Goal: Task Accomplishment & Management: Use online tool/utility

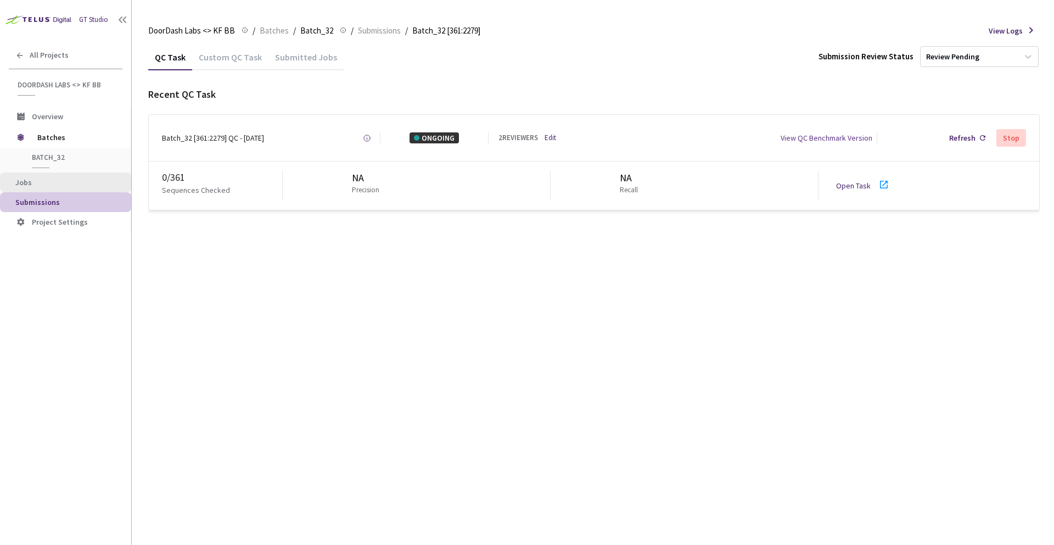
click at [52, 183] on span "Jobs" at bounding box center [68, 182] width 107 height 9
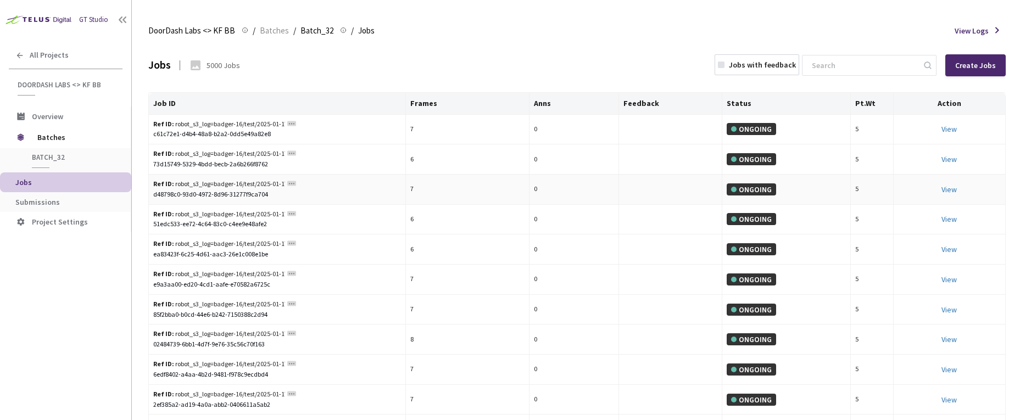
scroll to position [3, 0]
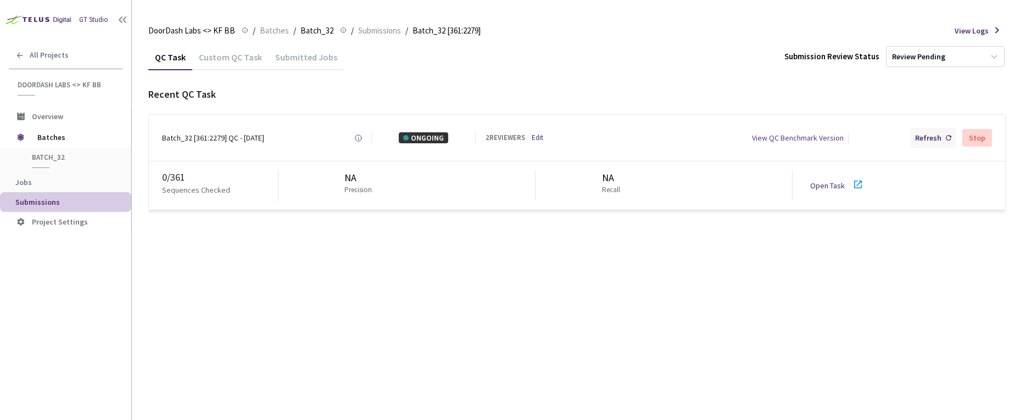
click at [716, 139] on div "Refresh" at bounding box center [928, 137] width 26 height 11
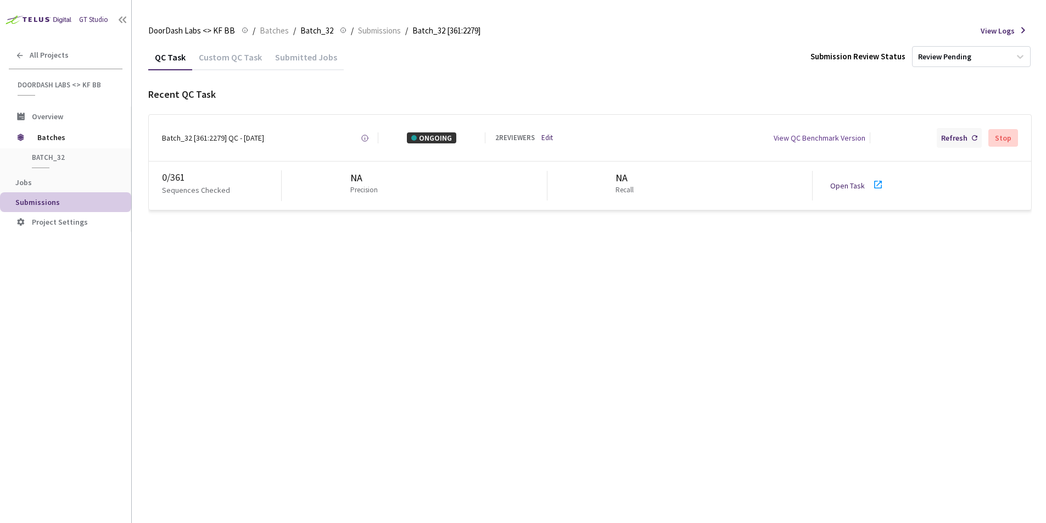
click at [716, 140] on div "Refresh" at bounding box center [954, 137] width 26 height 11
click at [716, 136] on div "Refresh" at bounding box center [954, 137] width 26 height 11
click at [716, 185] on link "Open Task" at bounding box center [847, 186] width 35 height 10
click at [716, 144] on div "Refresh" at bounding box center [959, 138] width 45 height 20
click at [716, 141] on div "Refresh" at bounding box center [954, 137] width 26 height 11
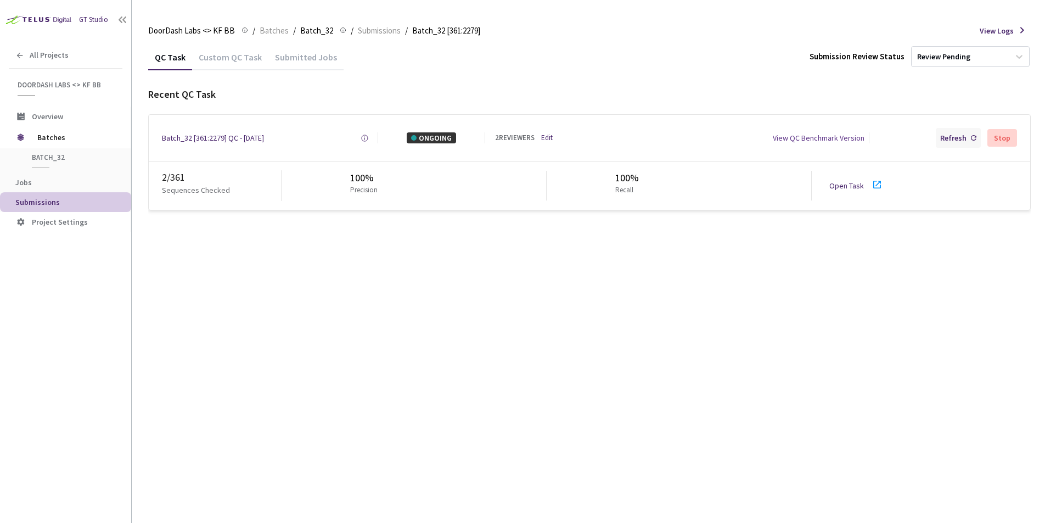
click at [716, 135] on div "Refresh" at bounding box center [953, 137] width 26 height 11
click at [716, 133] on div "Refresh" at bounding box center [953, 137] width 26 height 11
click at [716, 138] on div "Refresh" at bounding box center [953, 137] width 26 height 11
click at [716, 135] on div "Refresh" at bounding box center [953, 137] width 26 height 11
click at [716, 138] on div "Refresh" at bounding box center [953, 137] width 26 height 11
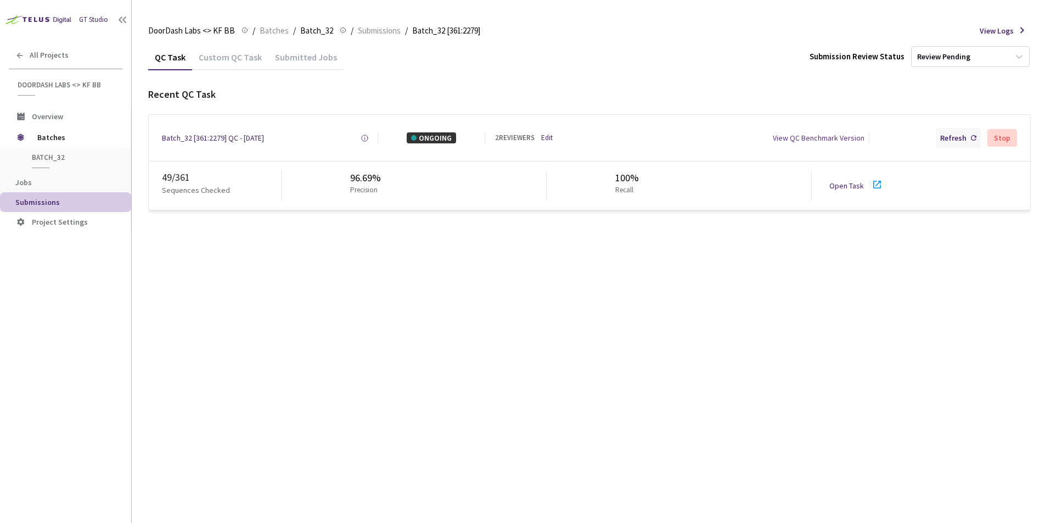
click at [716, 134] on div "Refresh" at bounding box center [953, 137] width 26 height 11
click at [716, 137] on div "Refresh" at bounding box center [953, 137] width 26 height 11
click at [716, 134] on div "Refresh" at bounding box center [953, 137] width 26 height 11
click at [716, 138] on div "Refresh" at bounding box center [953, 137] width 26 height 11
click at [716, 136] on div "Refresh" at bounding box center [953, 137] width 26 height 11
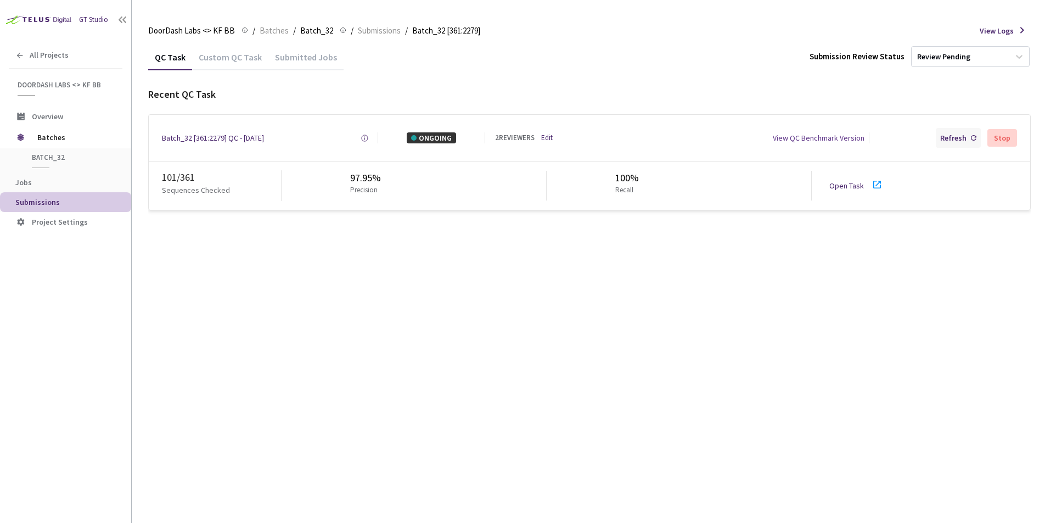
click at [716, 139] on div "Refresh" at bounding box center [953, 137] width 26 height 11
click at [716, 137] on div "Refresh" at bounding box center [953, 137] width 26 height 11
click at [716, 138] on div "Refresh" at bounding box center [953, 137] width 26 height 11
click at [716, 144] on div "Refresh" at bounding box center [958, 138] width 45 height 20
click at [716, 141] on div "Refresh" at bounding box center [953, 137] width 26 height 11
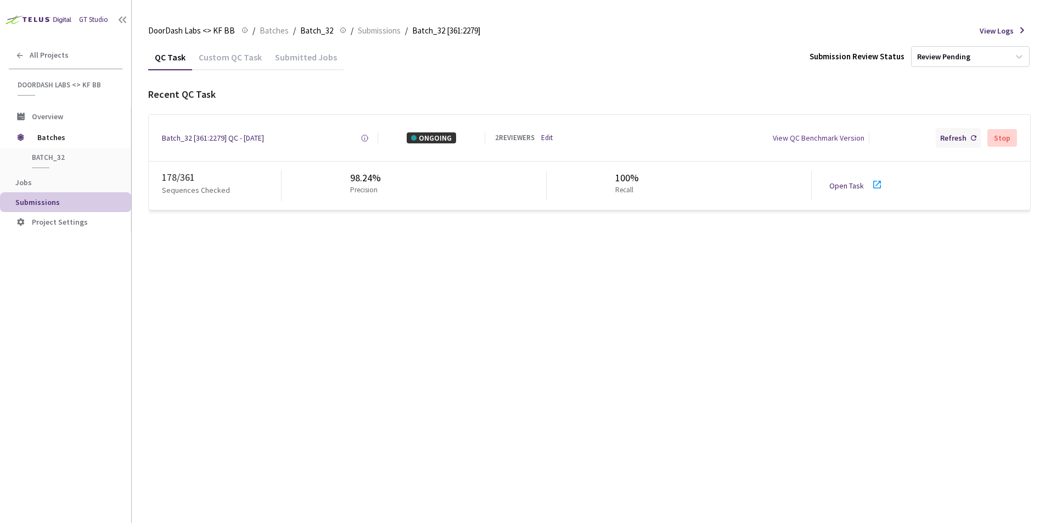
click at [716, 132] on div "Refresh" at bounding box center [958, 138] width 45 height 20
click at [716, 136] on div "Refresh" at bounding box center [958, 138] width 45 height 20
